Goal: Transaction & Acquisition: Purchase product/service

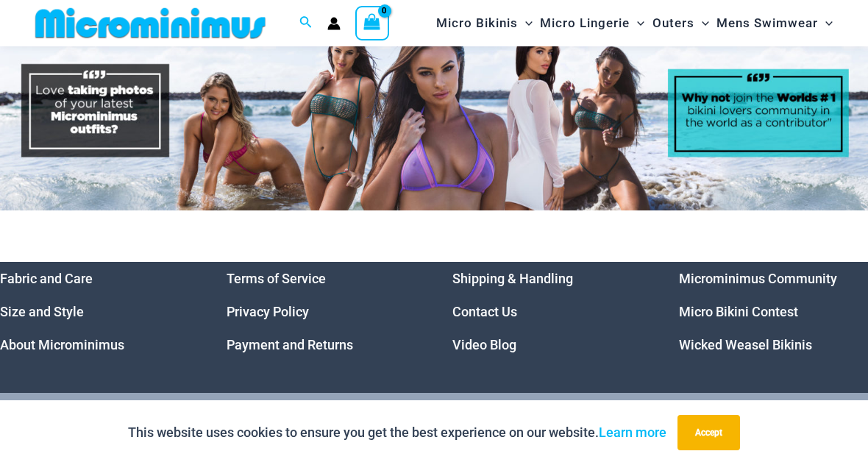
scroll to position [6543, 0]
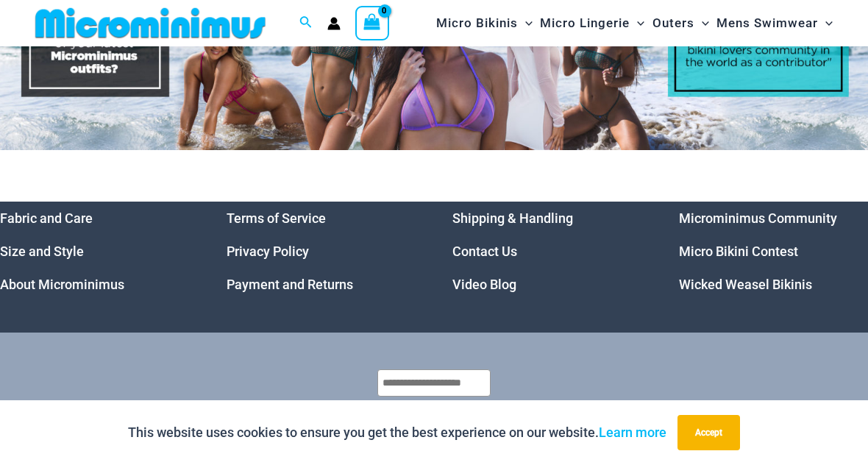
click at [776, 243] on link "Micro Bikini Contest" at bounding box center [738, 250] width 119 height 15
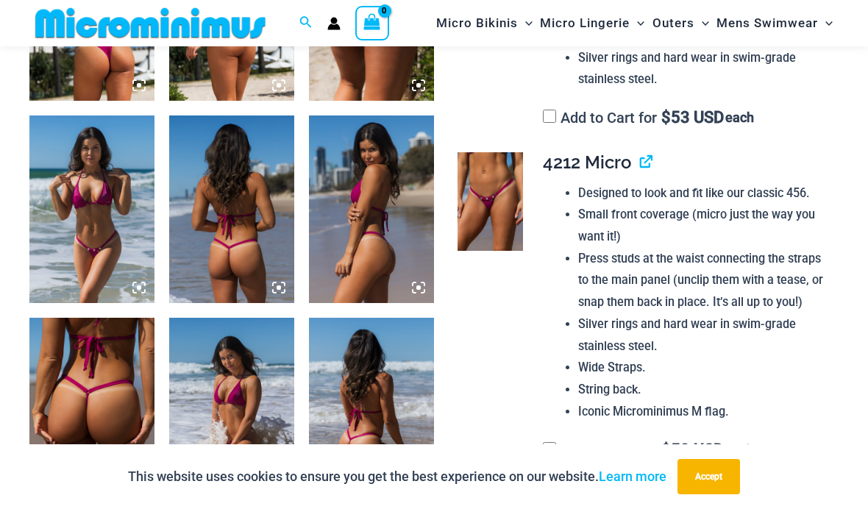
scroll to position [782, 0]
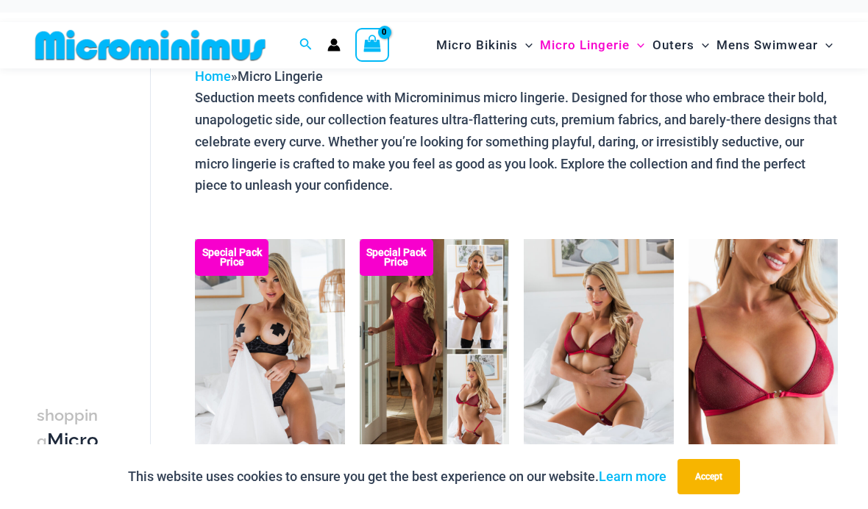
scroll to position [100, 0]
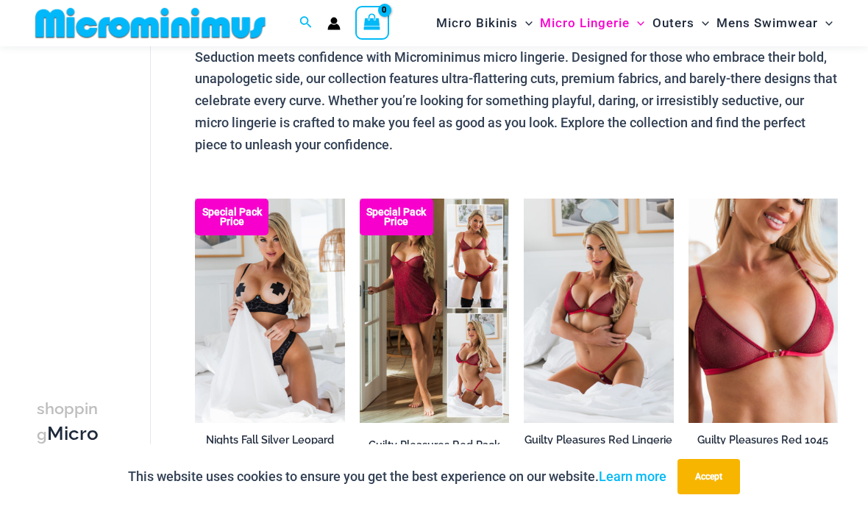
click at [195, 199] on img at bounding box center [195, 199] width 0 height 0
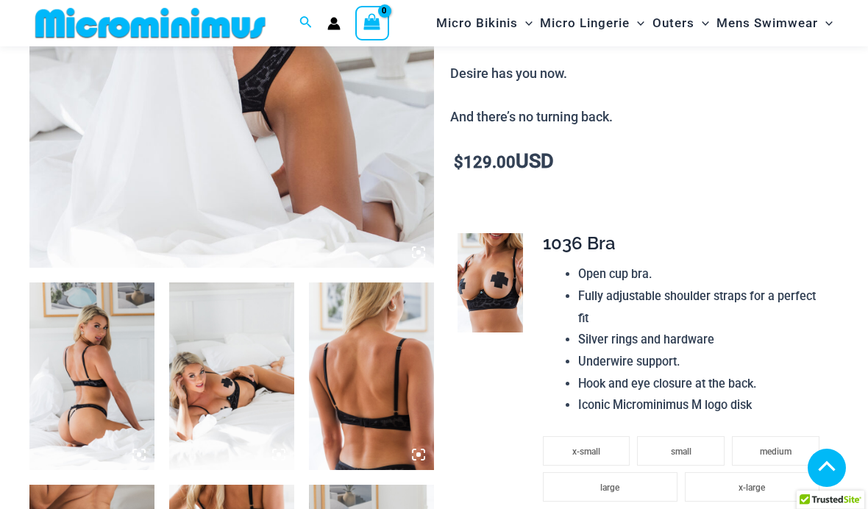
scroll to position [430, 0]
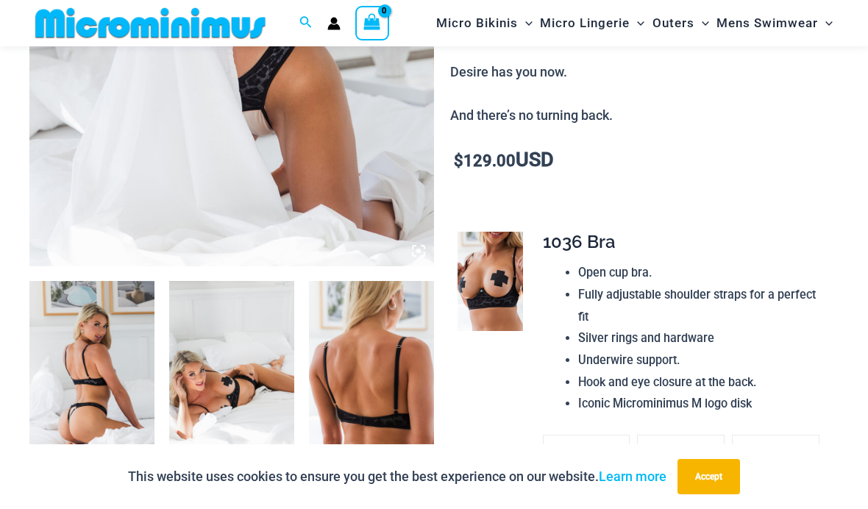
click at [101, 407] on img at bounding box center [91, 374] width 125 height 187
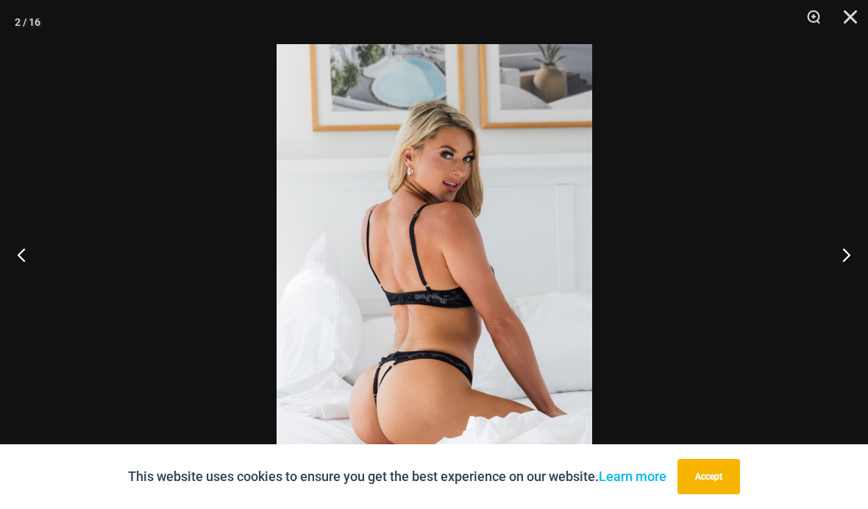
click at [843, 283] on button "Next" at bounding box center [839, 255] width 55 height 74
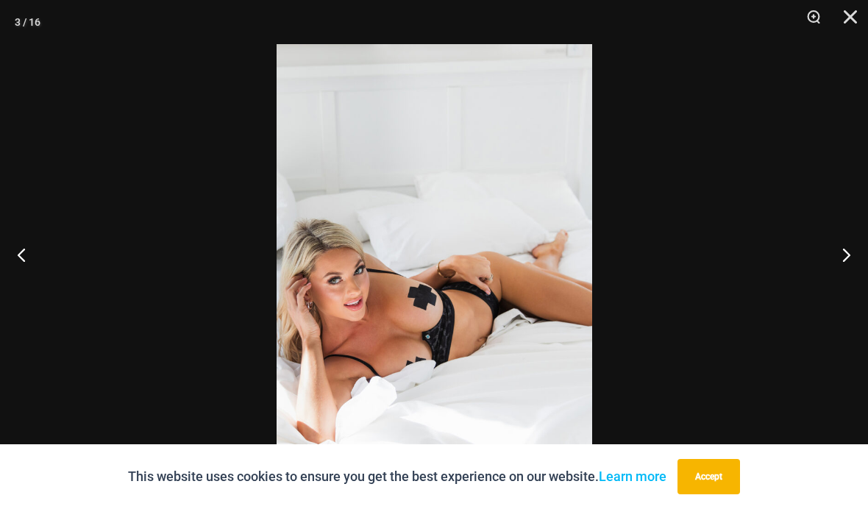
click at [836, 276] on button "Next" at bounding box center [839, 255] width 55 height 74
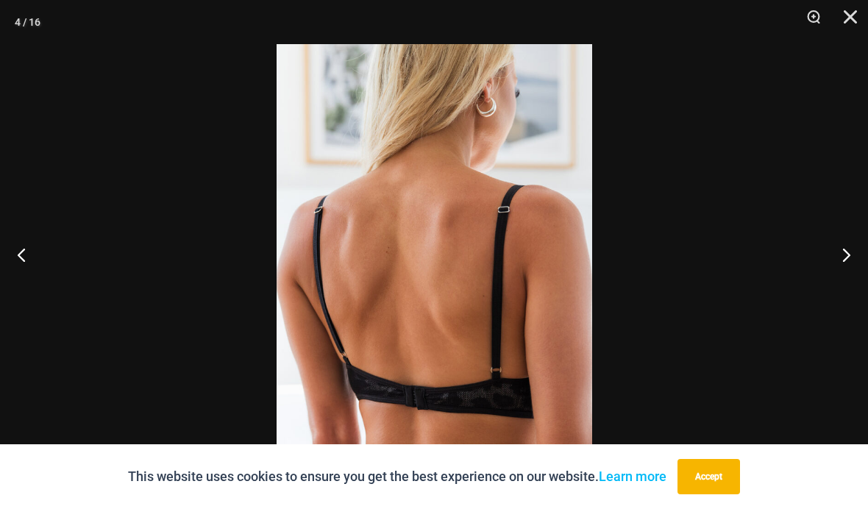
click at [835, 276] on button "Next" at bounding box center [839, 255] width 55 height 74
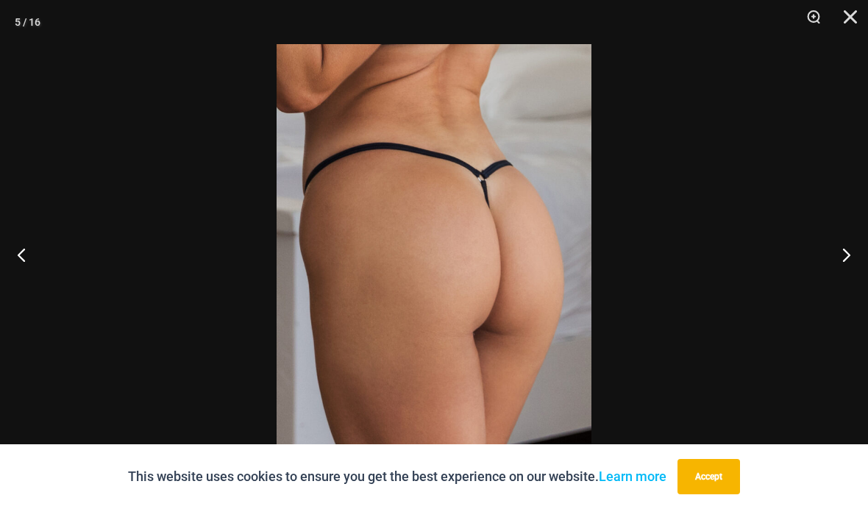
click at [843, 279] on button "Next" at bounding box center [839, 255] width 55 height 74
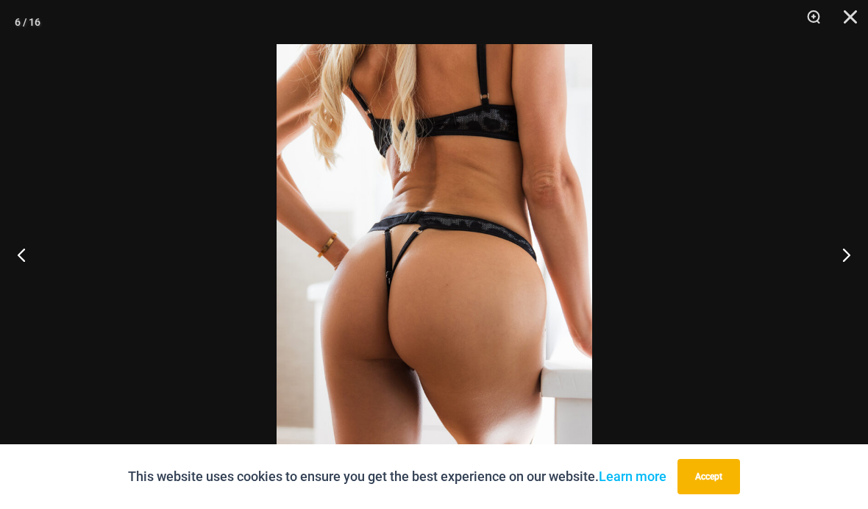
click at [840, 275] on button "Next" at bounding box center [839, 255] width 55 height 74
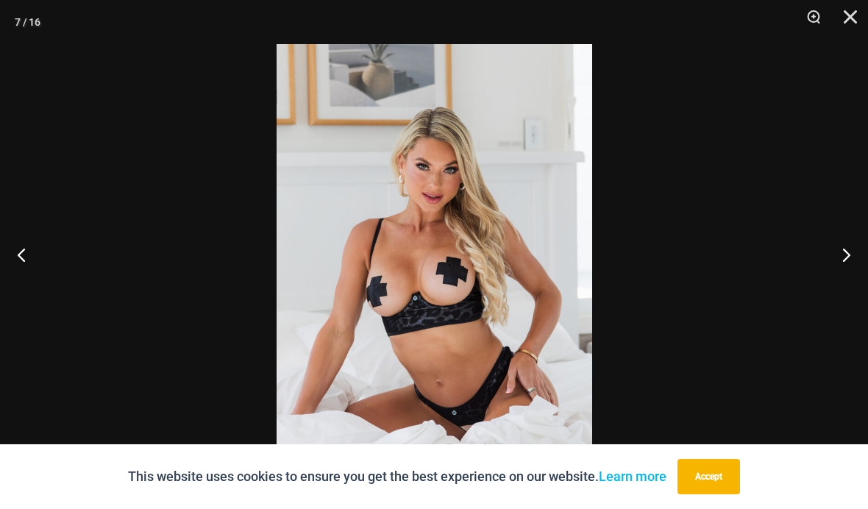
click at [839, 272] on button "Next" at bounding box center [839, 255] width 55 height 74
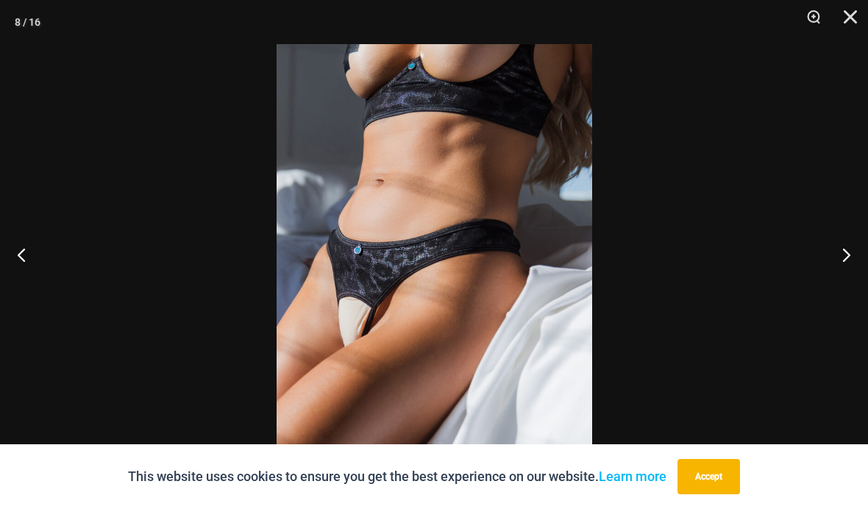
click at [839, 274] on button "Next" at bounding box center [839, 255] width 55 height 74
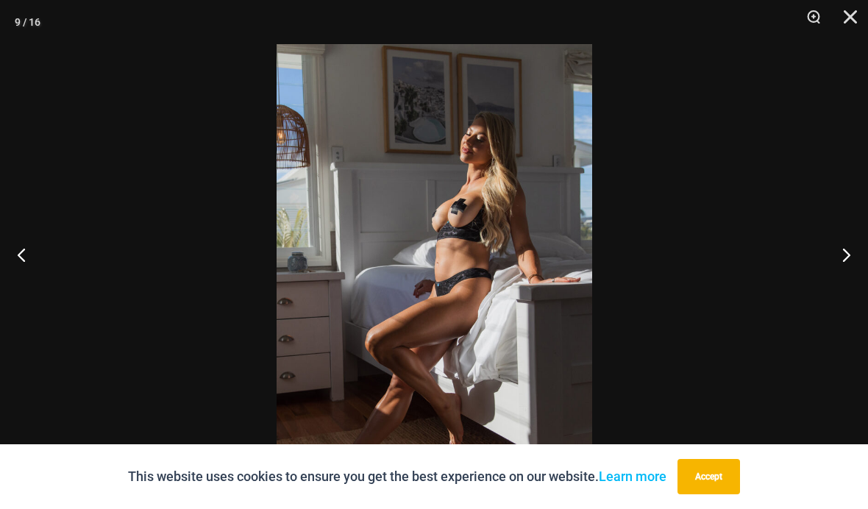
click at [836, 272] on button "Next" at bounding box center [839, 255] width 55 height 74
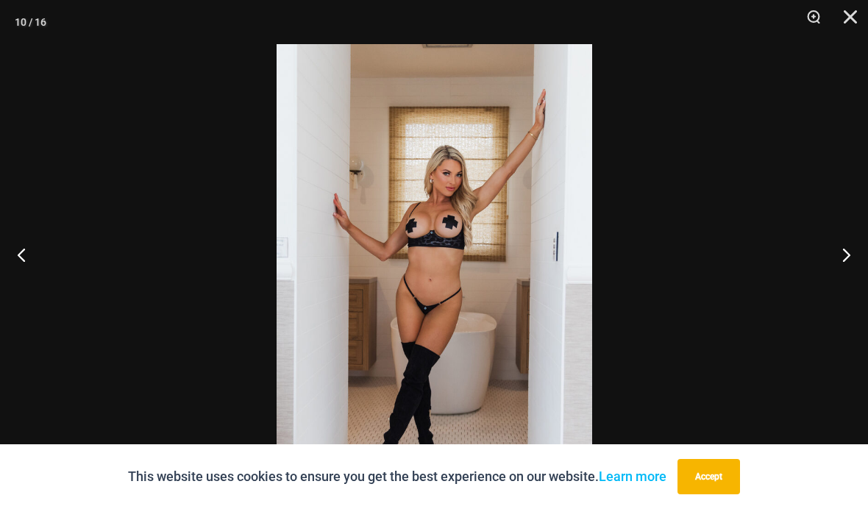
click at [836, 271] on button "Next" at bounding box center [839, 255] width 55 height 74
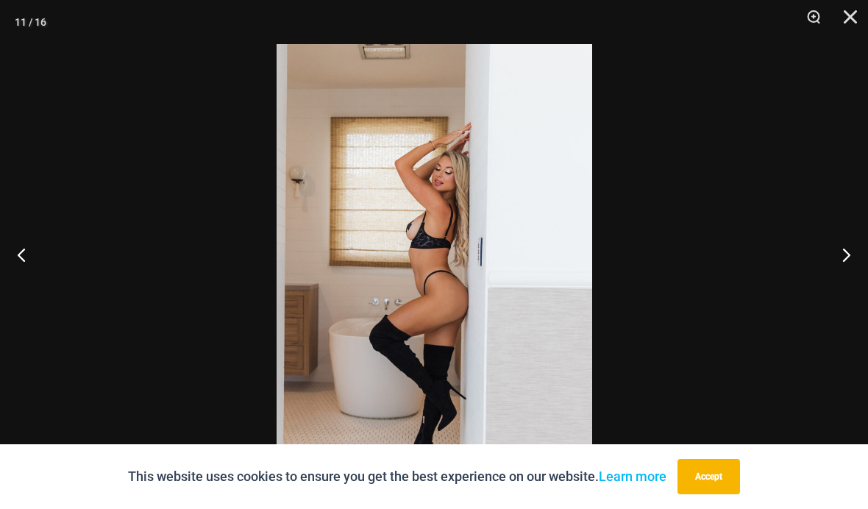
click at [836, 272] on button "Next" at bounding box center [839, 255] width 55 height 74
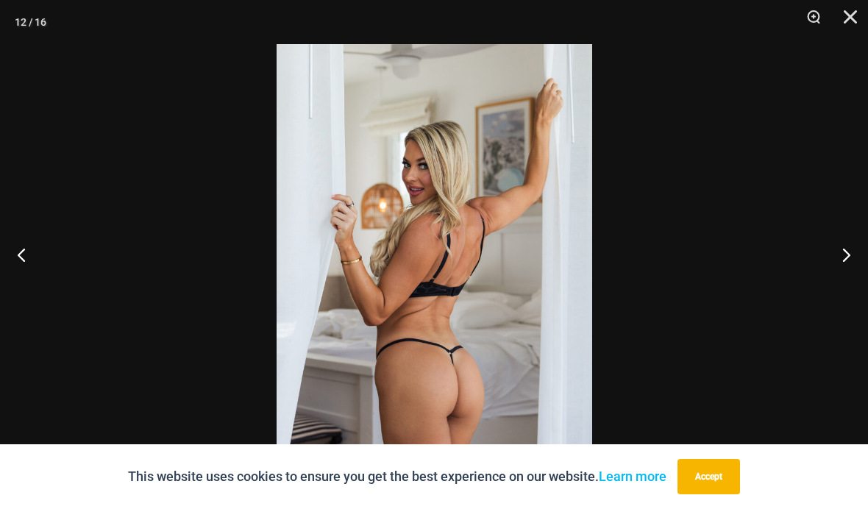
click at [835, 272] on button "Next" at bounding box center [839, 255] width 55 height 74
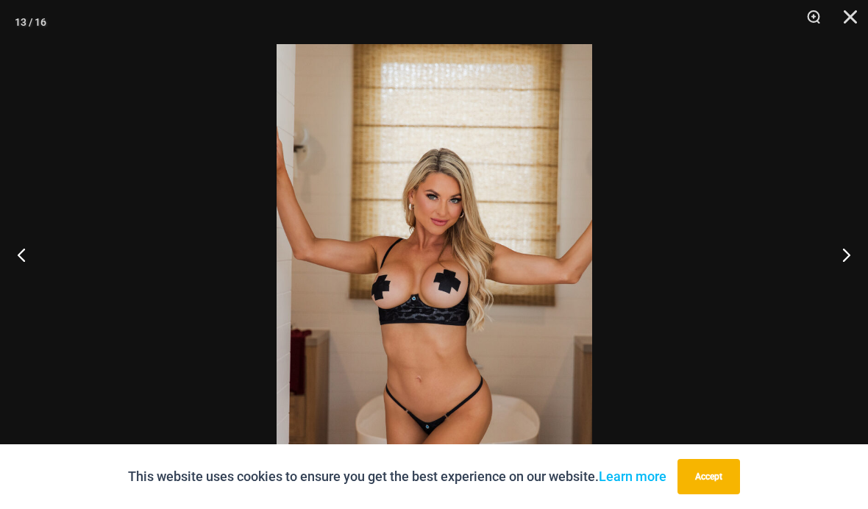
click at [835, 272] on button "Next" at bounding box center [839, 255] width 55 height 74
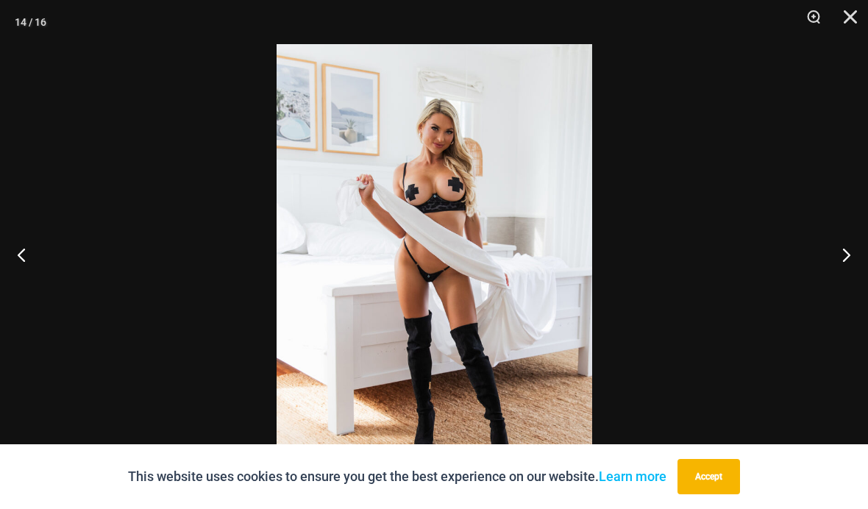
click at [832, 274] on button "Next" at bounding box center [839, 255] width 55 height 74
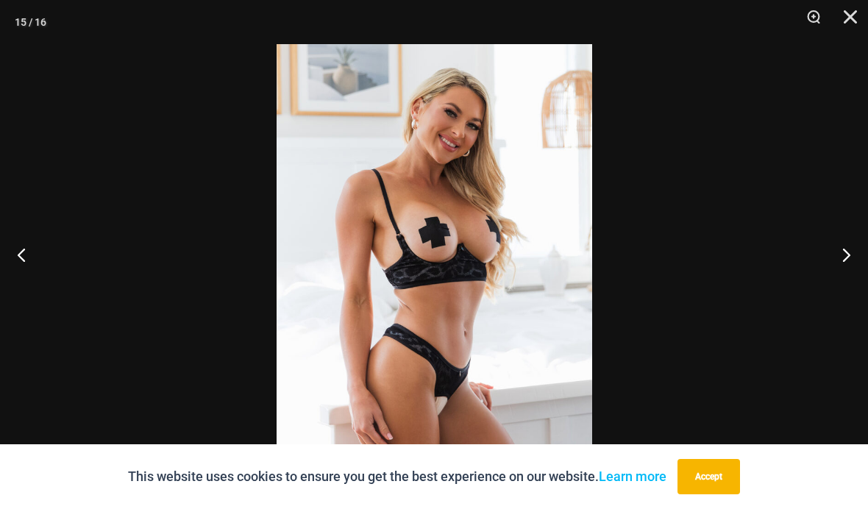
click at [842, 277] on button "Next" at bounding box center [839, 255] width 55 height 74
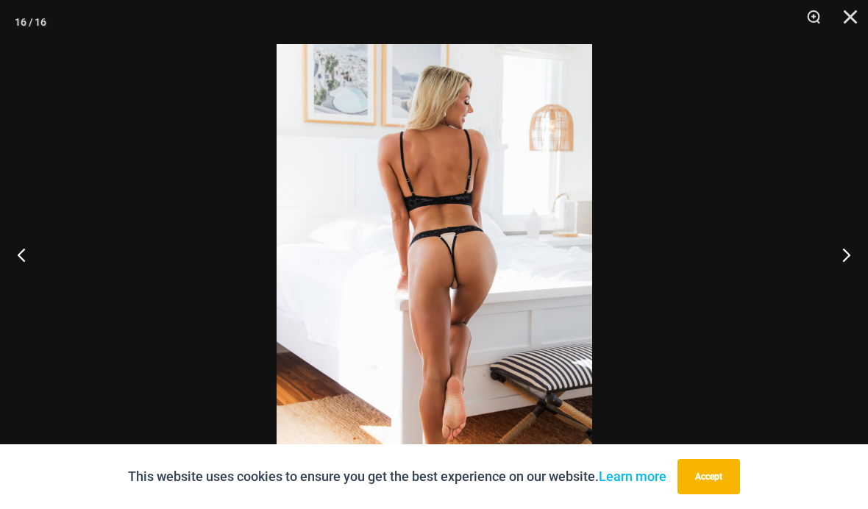
click at [841, 276] on button "Next" at bounding box center [839, 255] width 55 height 74
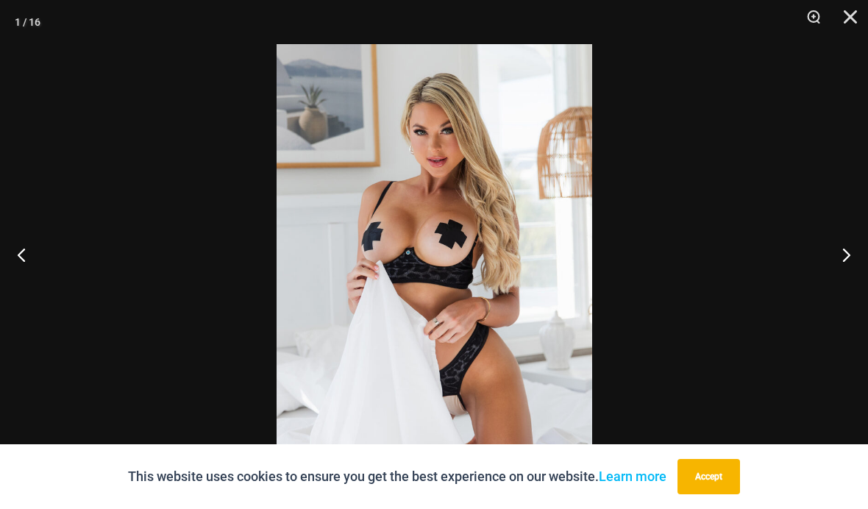
click at [840, 276] on button "Next" at bounding box center [839, 255] width 55 height 74
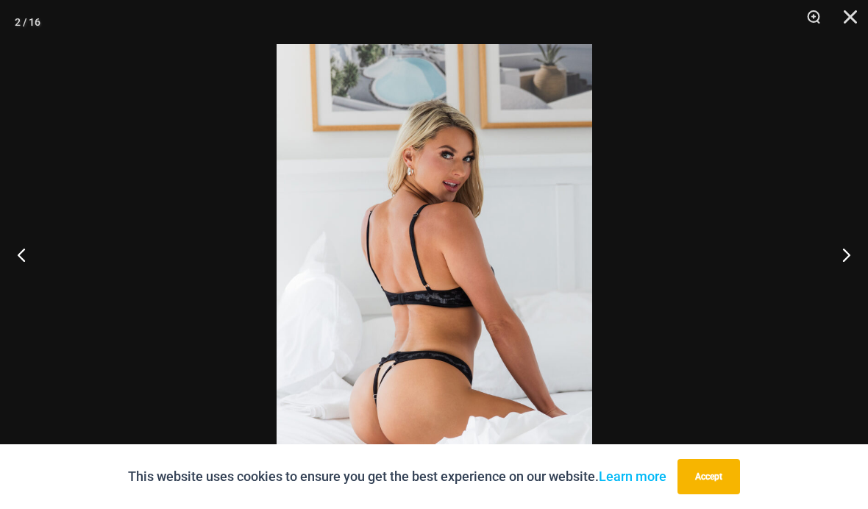
click at [840, 276] on button "Next" at bounding box center [839, 255] width 55 height 74
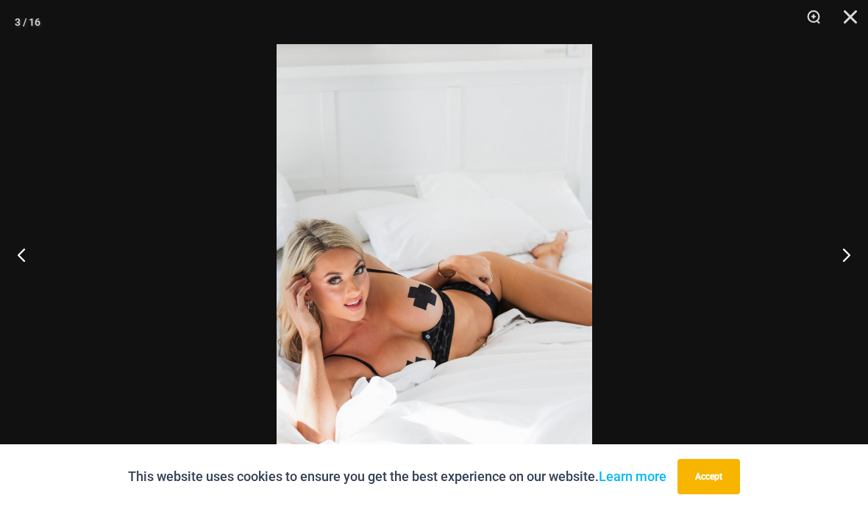
click at [840, 275] on button "Next" at bounding box center [839, 255] width 55 height 74
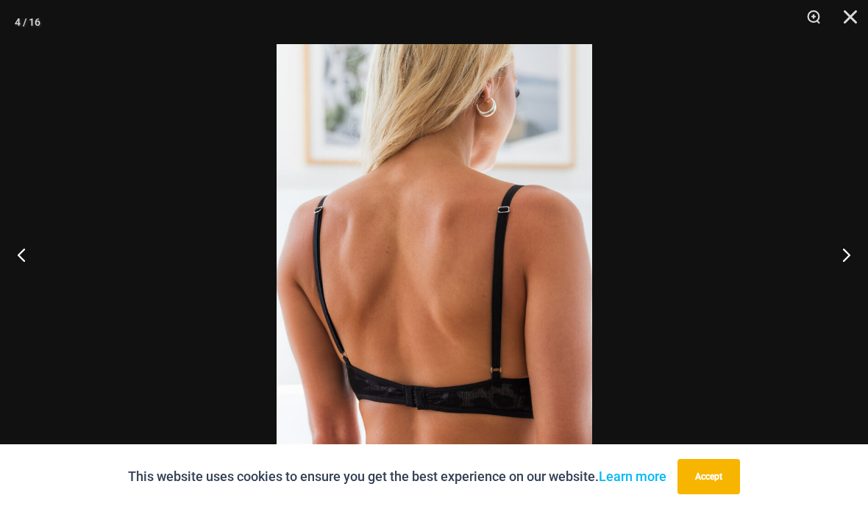
click at [852, 10] on button "Close" at bounding box center [844, 22] width 37 height 44
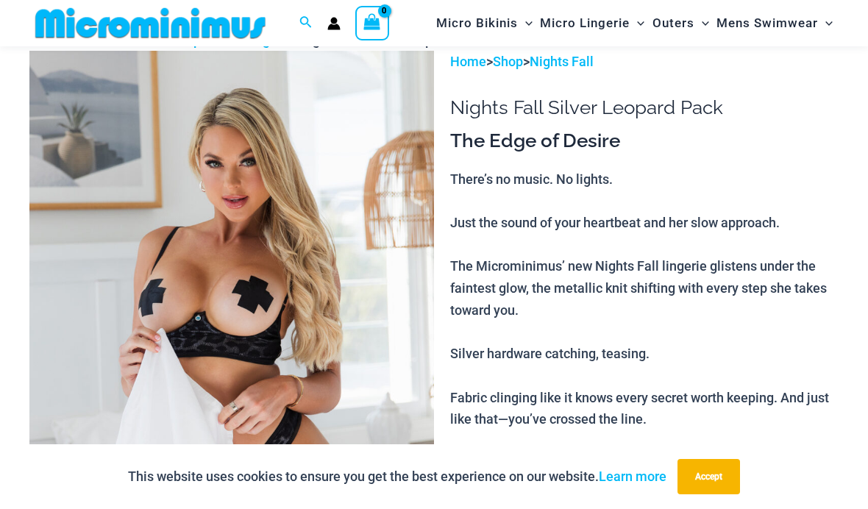
scroll to position [0, 0]
